Goal: Information Seeking & Learning: Learn about a topic

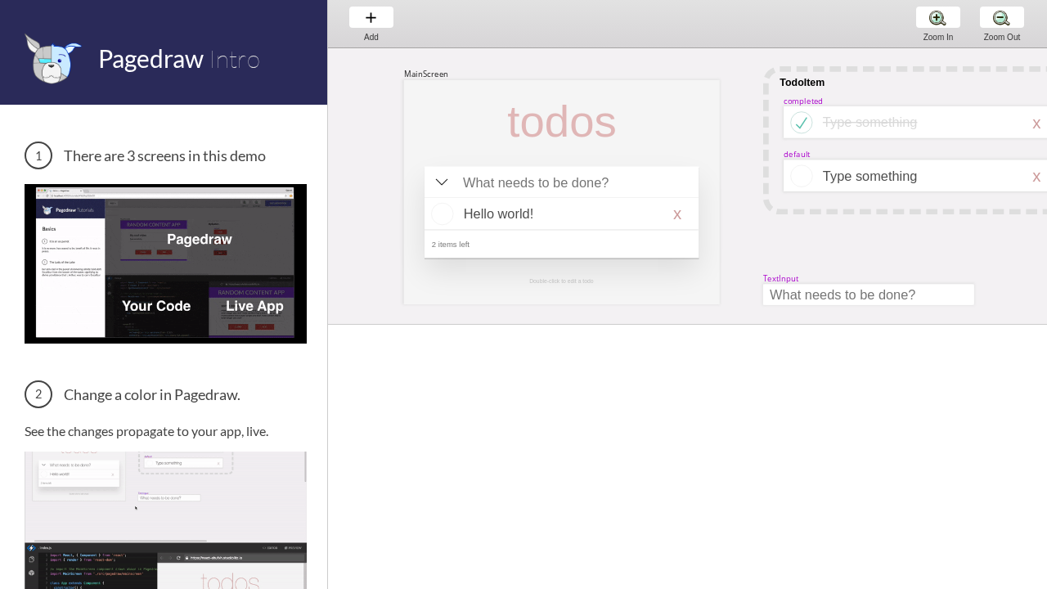
scroll to position [0, 57]
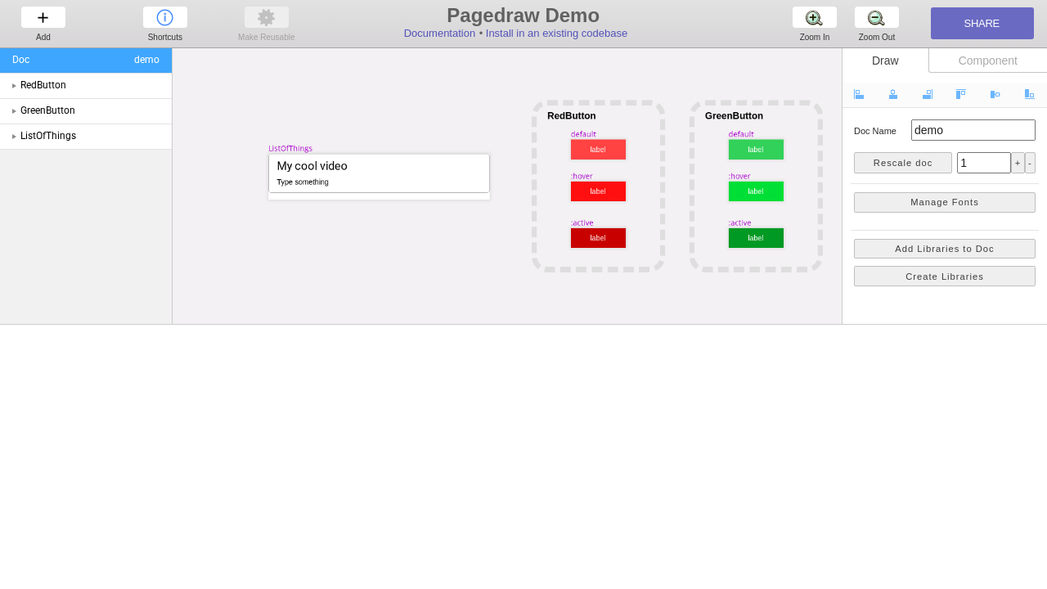
scroll to position [0, 38]
